Goal: Task Accomplishment & Management: Use online tool/utility

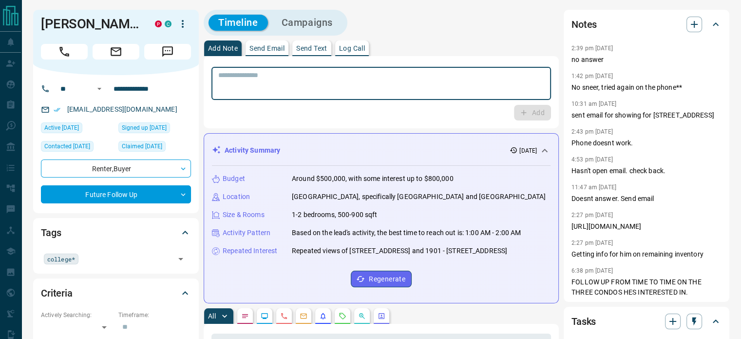
click at [445, 85] on textarea at bounding box center [381, 83] width 326 height 25
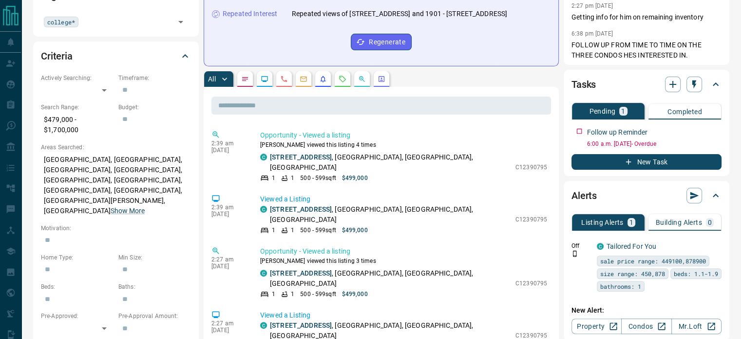
scroll to position [177, 0]
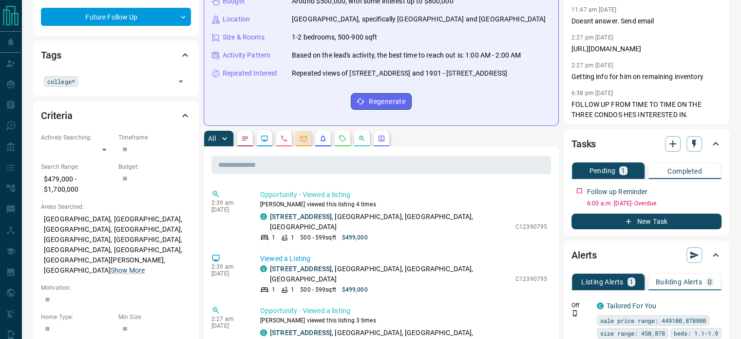
click at [298, 146] on button "button" at bounding box center [304, 139] width 16 height 16
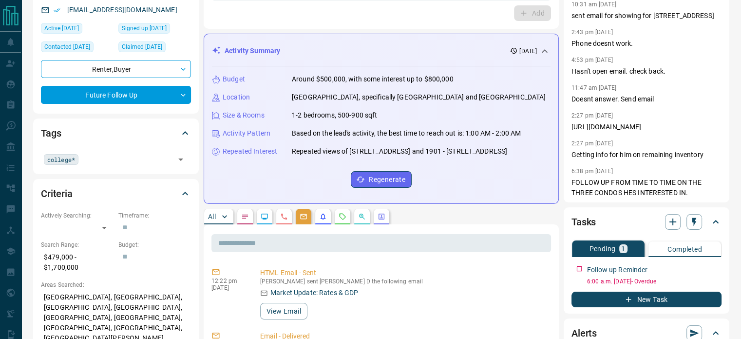
scroll to position [0, 0]
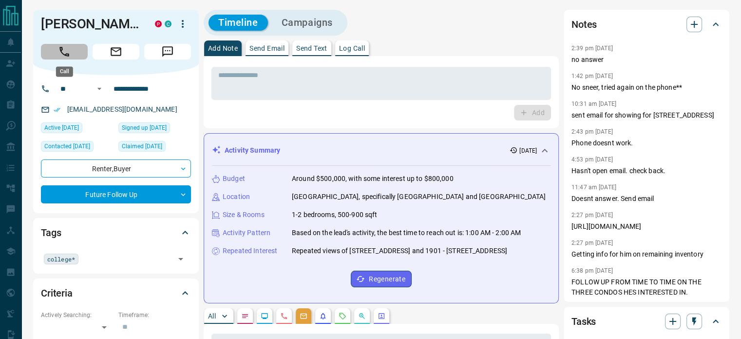
click at [64, 58] on icon "Call" at bounding box center [64, 51] width 13 height 13
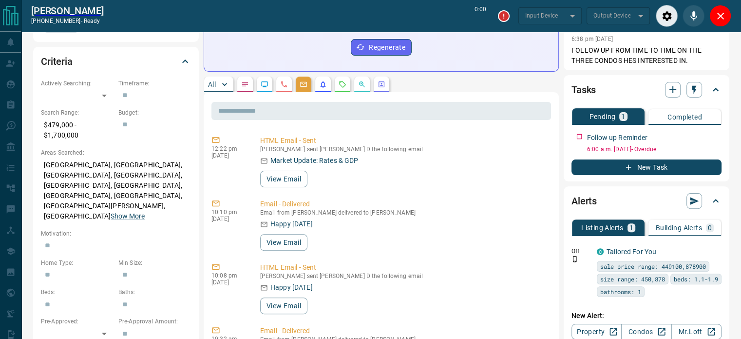
scroll to position [274, 0]
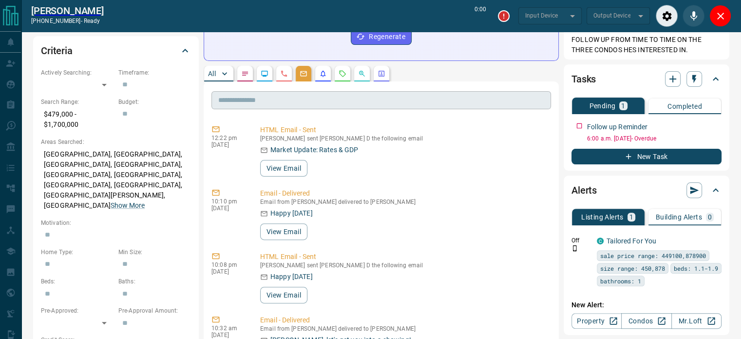
type input "*******"
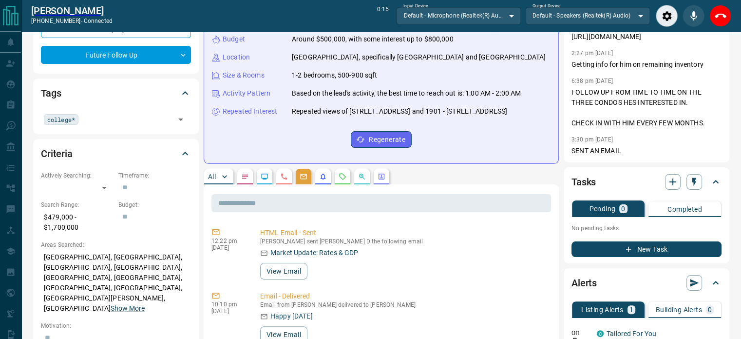
scroll to position [171, 0]
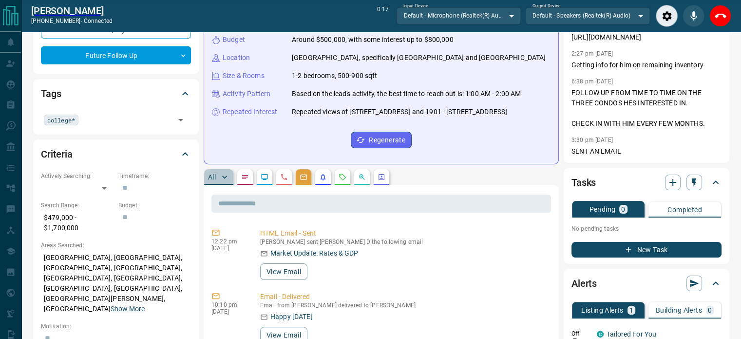
click at [210, 180] on p "All" at bounding box center [212, 177] width 8 height 7
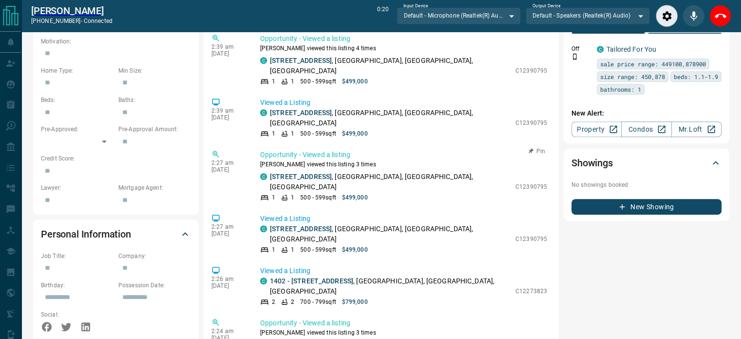
scroll to position [227, 0]
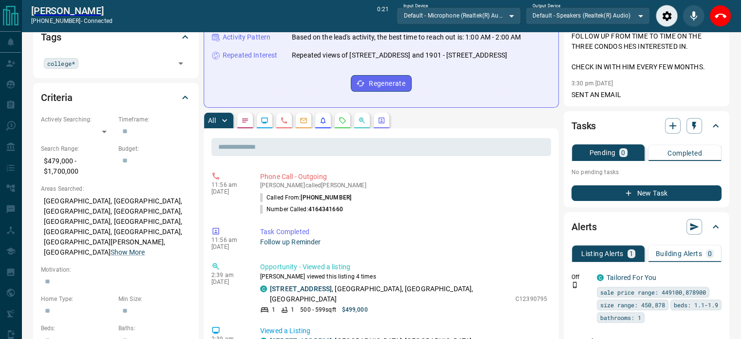
click at [306, 128] on button "button" at bounding box center [304, 121] width 16 height 16
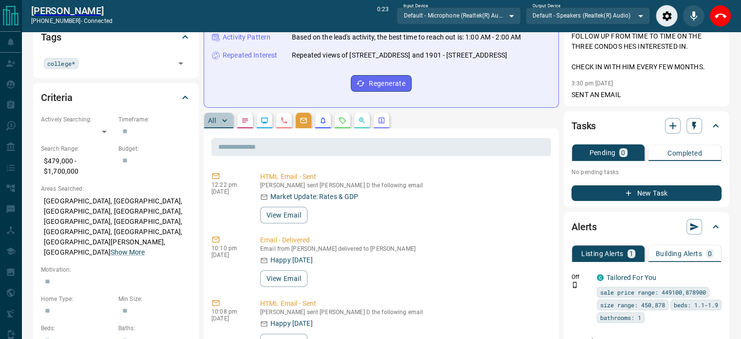
click at [212, 124] on p "All" at bounding box center [212, 120] width 8 height 7
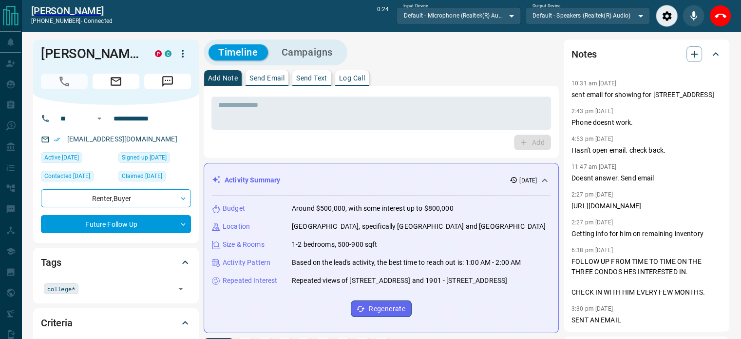
scroll to position [0, 0]
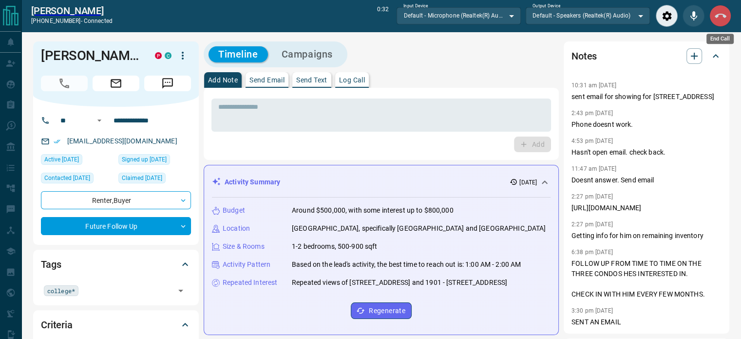
click at [722, 11] on icon "End Call" at bounding box center [721, 16] width 12 height 12
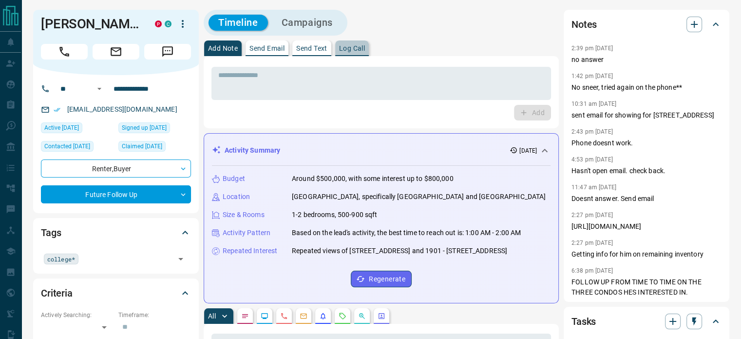
click at [361, 41] on button "Log Call" at bounding box center [352, 48] width 34 height 16
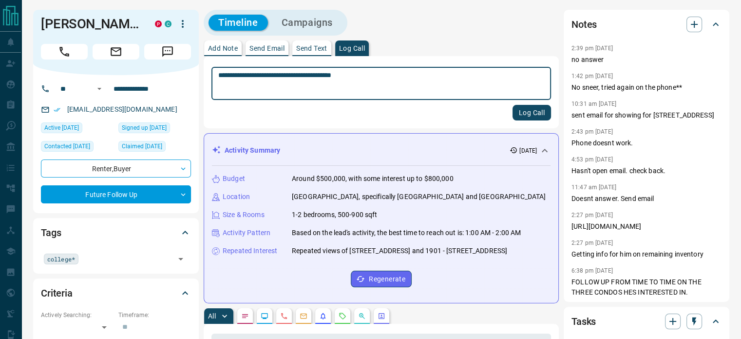
type textarea "**********"
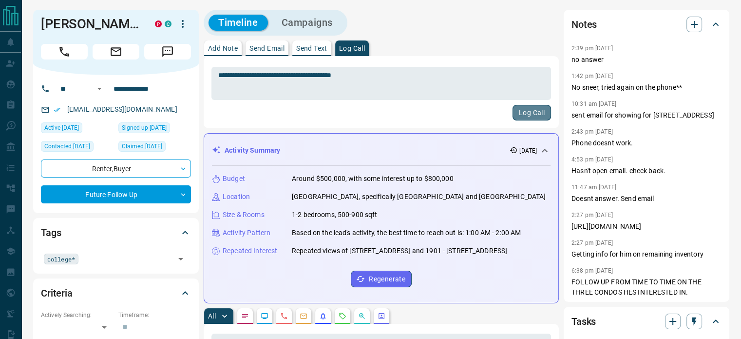
click at [528, 112] on button "Log Call" at bounding box center [532, 113] width 39 height 16
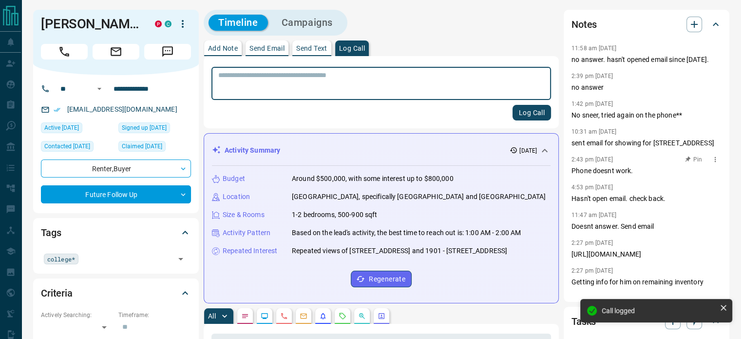
scroll to position [108, 0]
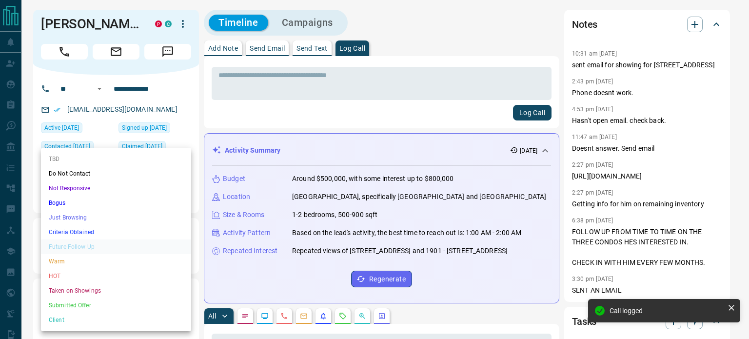
click at [81, 187] on li "Not Responsive" at bounding box center [116, 188] width 150 height 15
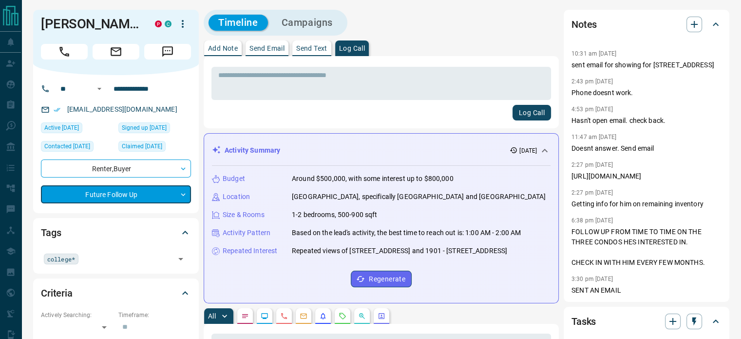
type input "*"
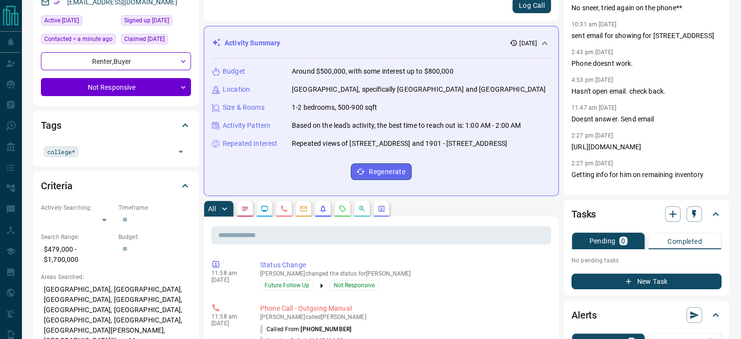
scroll to position [0, 0]
